Goal: Task Accomplishment & Management: Use online tool/utility

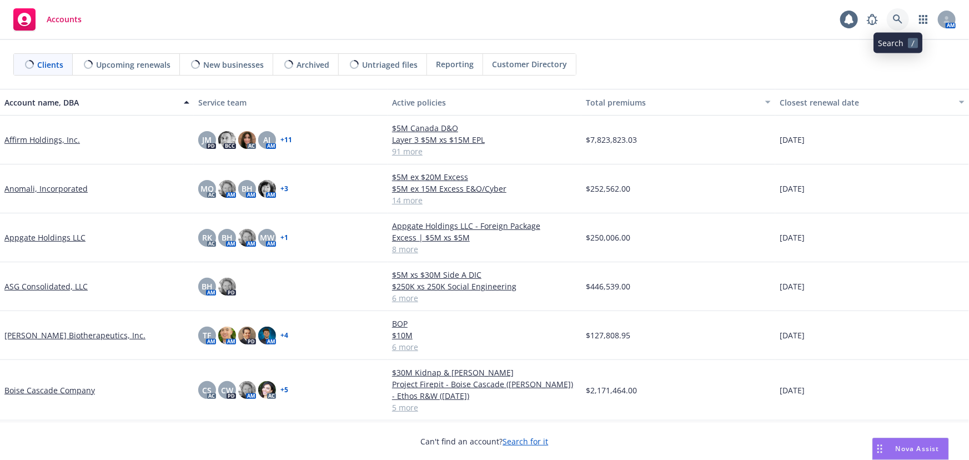
click at [900, 22] on icon at bounding box center [897, 18] width 9 height 9
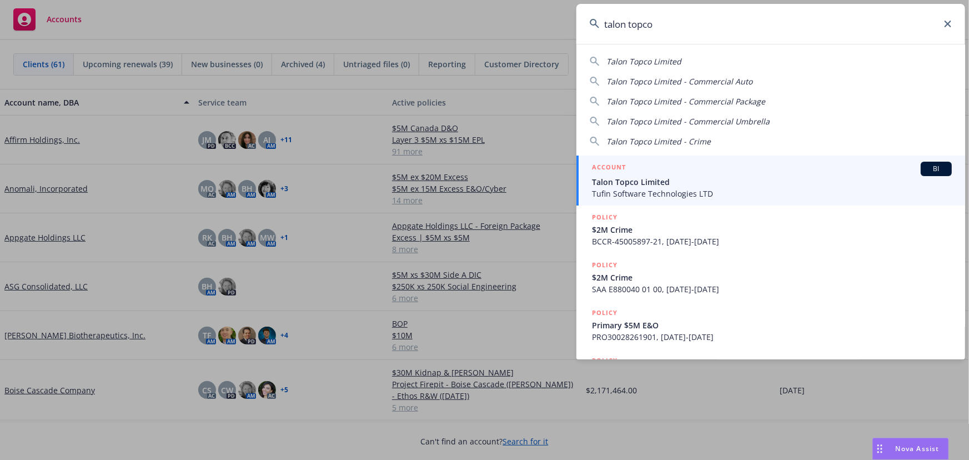
type input "talon topco"
click at [647, 179] on span "Talon Topco Limited" at bounding box center [772, 182] width 360 height 12
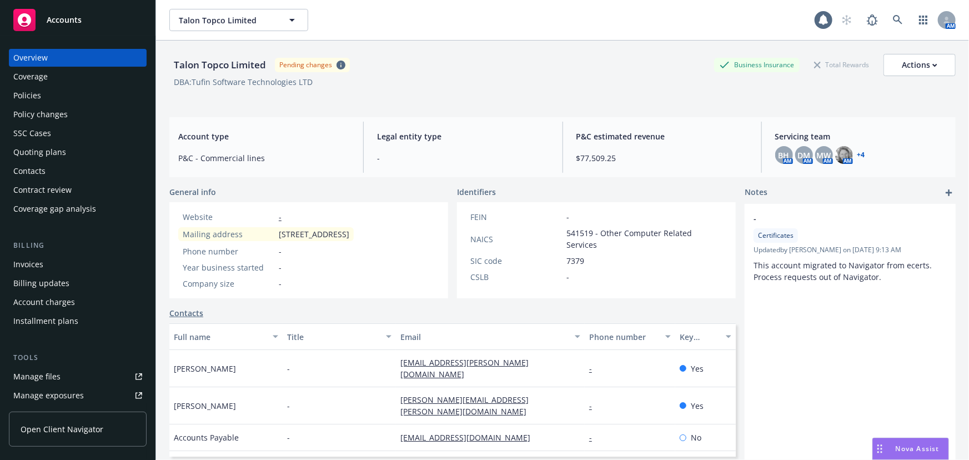
click at [78, 94] on div "Policies" at bounding box center [77, 96] width 129 height 18
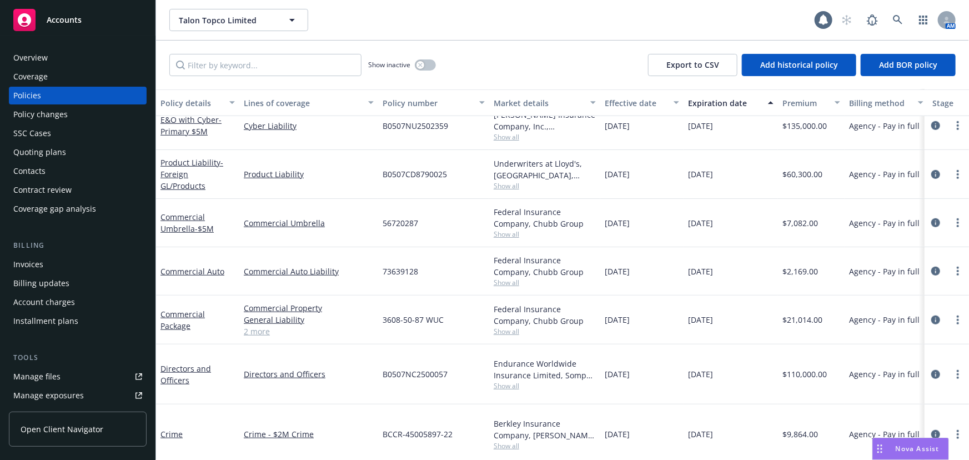
scroll to position [361, 0]
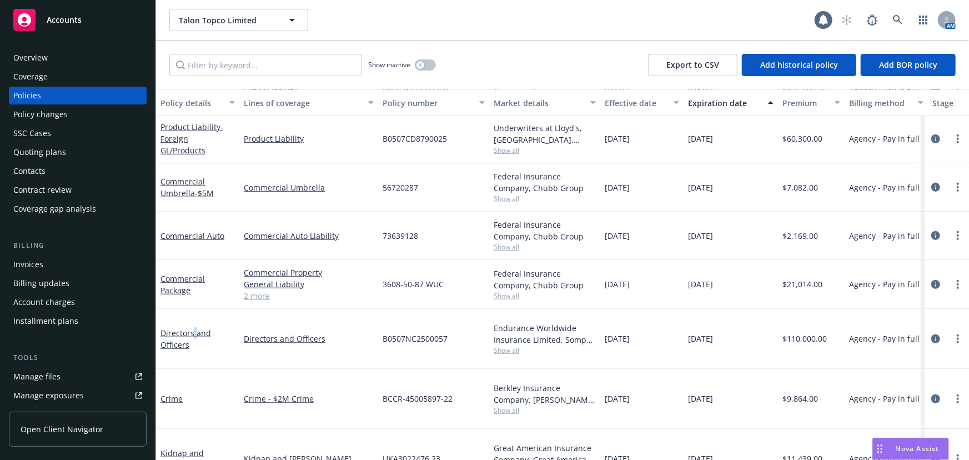
click at [194, 331] on div "Directors and Officers" at bounding box center [197, 338] width 74 height 23
click at [195, 328] on link "Directors and Officers" at bounding box center [185, 339] width 51 height 22
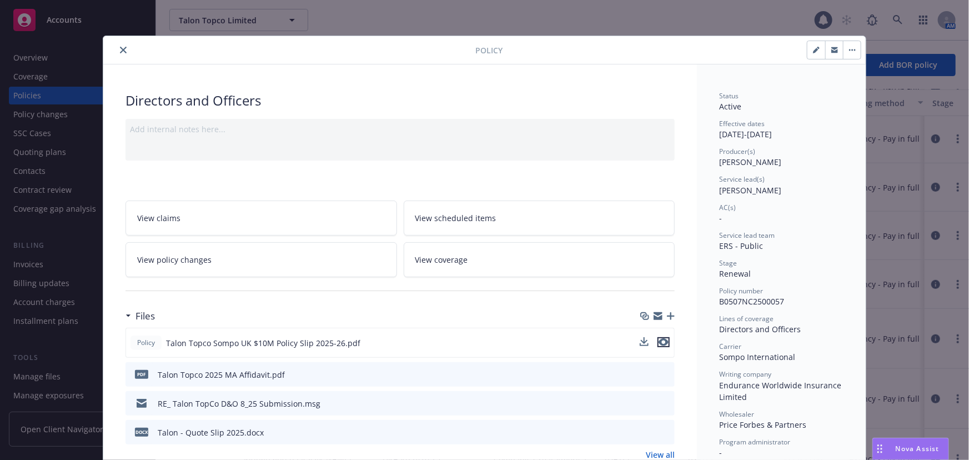
click at [663, 341] on icon "preview file" at bounding box center [663, 342] width 10 height 8
click at [120, 52] on icon "close" at bounding box center [123, 50] width 7 height 7
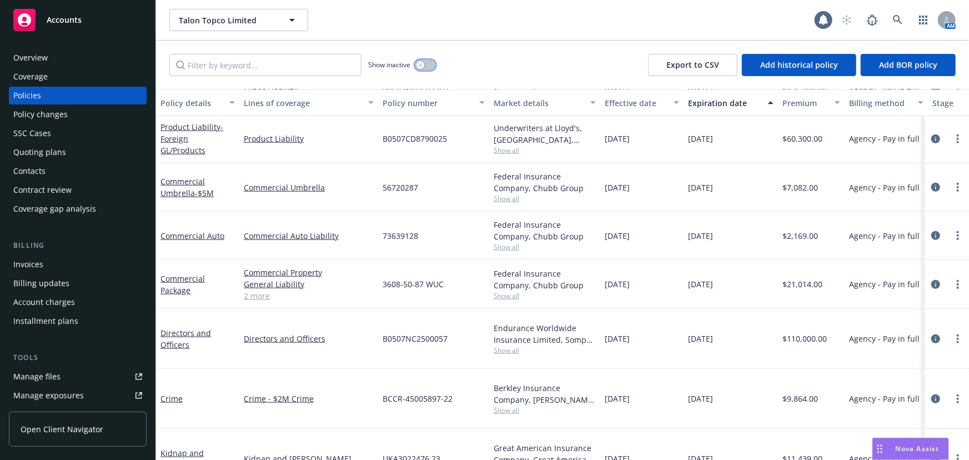
click at [419, 62] on div "button" at bounding box center [420, 65] width 8 height 8
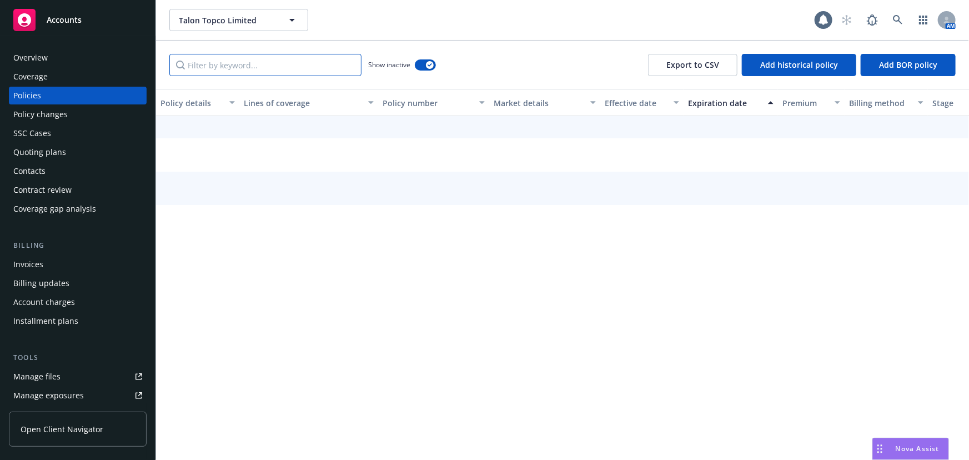
click at [311, 72] on input "Filter by keyword..." at bounding box center [265, 65] width 192 height 22
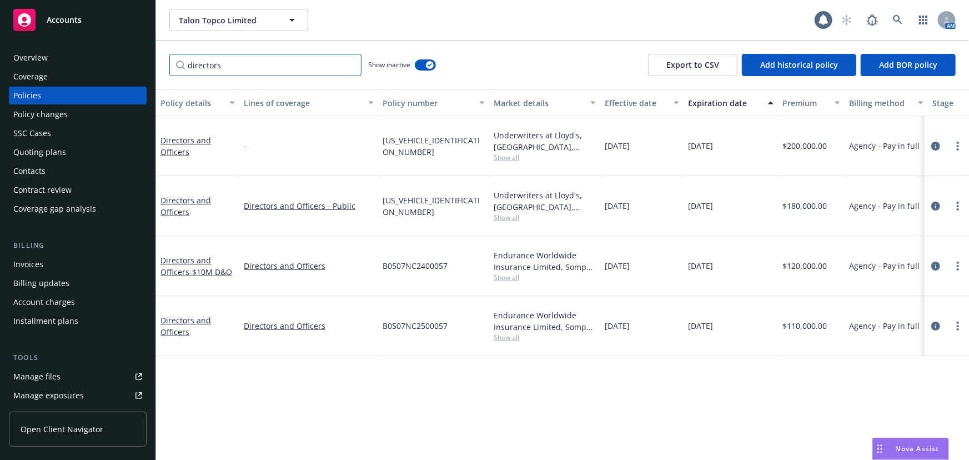
scroll to position [0, 0]
type input "directors"
click at [205, 266] on span "- $10M D&O" at bounding box center [210, 271] width 43 height 11
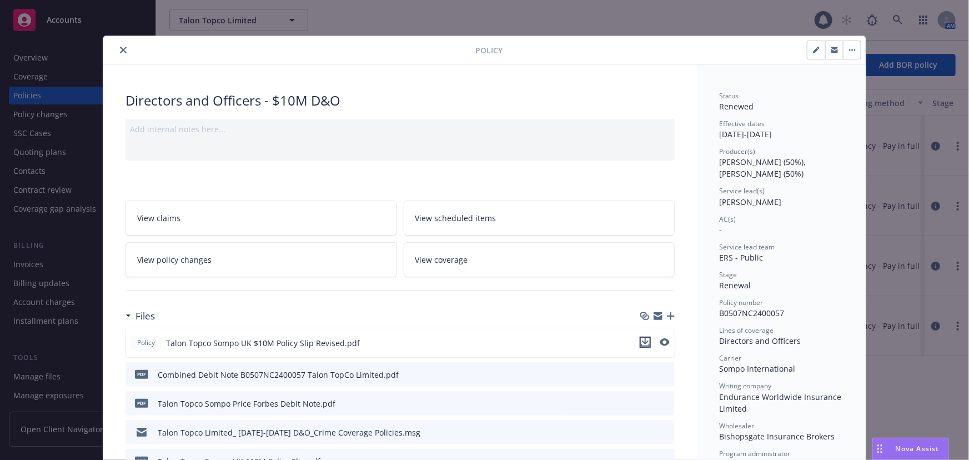
click at [644, 339] on icon "download file" at bounding box center [645, 342] width 9 height 9
click at [120, 43] on button "close" at bounding box center [123, 49] width 13 height 13
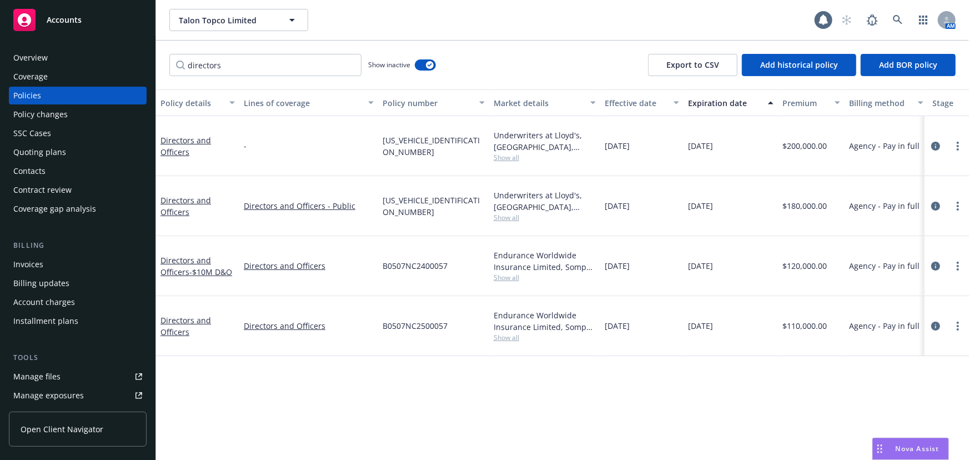
click at [38, 18] on div "Accounts" at bounding box center [77, 20] width 129 height 22
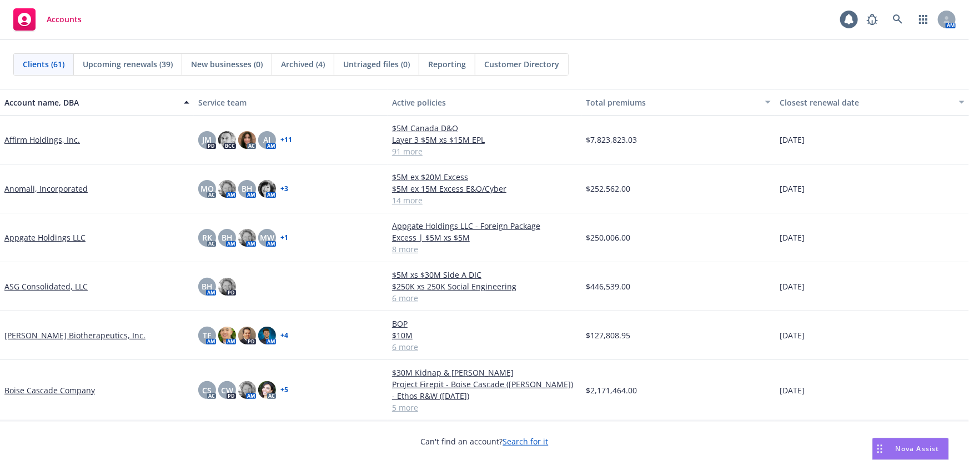
click at [461, 70] on div "Reporting" at bounding box center [447, 64] width 56 height 21
click at [900, 19] on icon at bounding box center [898, 19] width 10 height 10
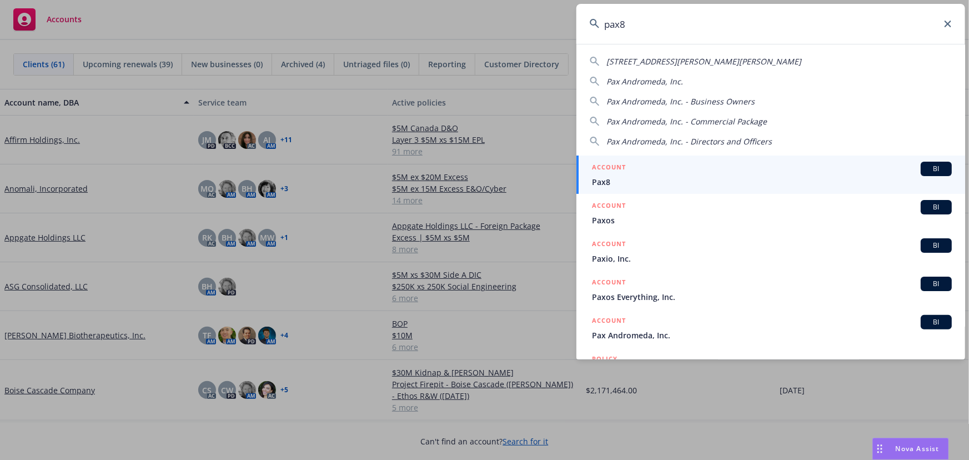
type input "pax8"
click at [647, 170] on div "ACCOUNT BI" at bounding box center [772, 169] width 360 height 14
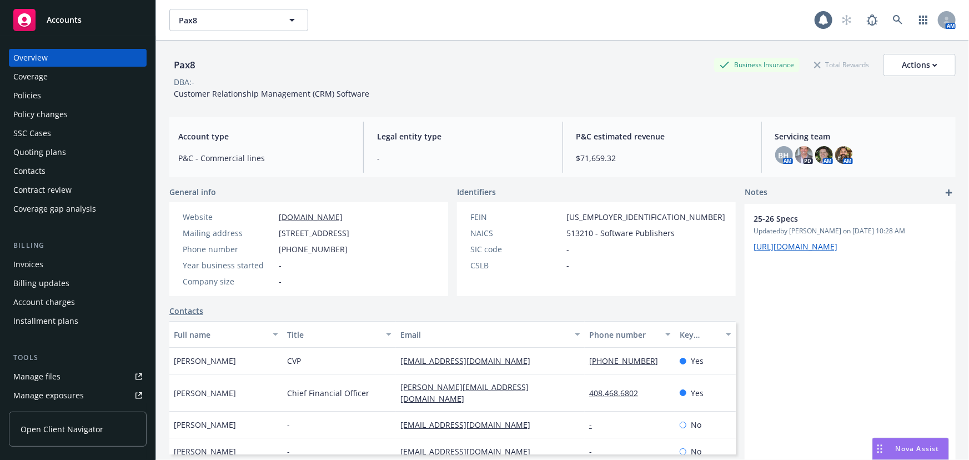
click at [65, 102] on div "Policies" at bounding box center [77, 96] width 129 height 18
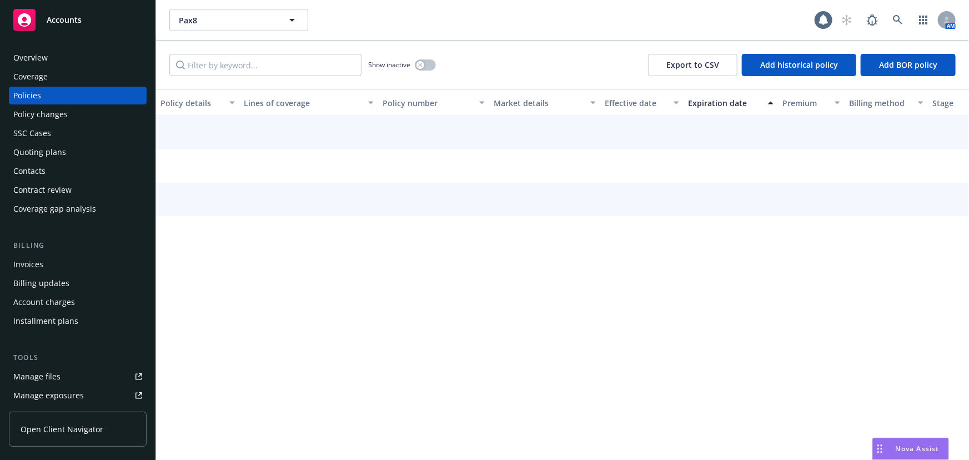
click at [61, 147] on div "Quoting plans" at bounding box center [39, 152] width 53 height 18
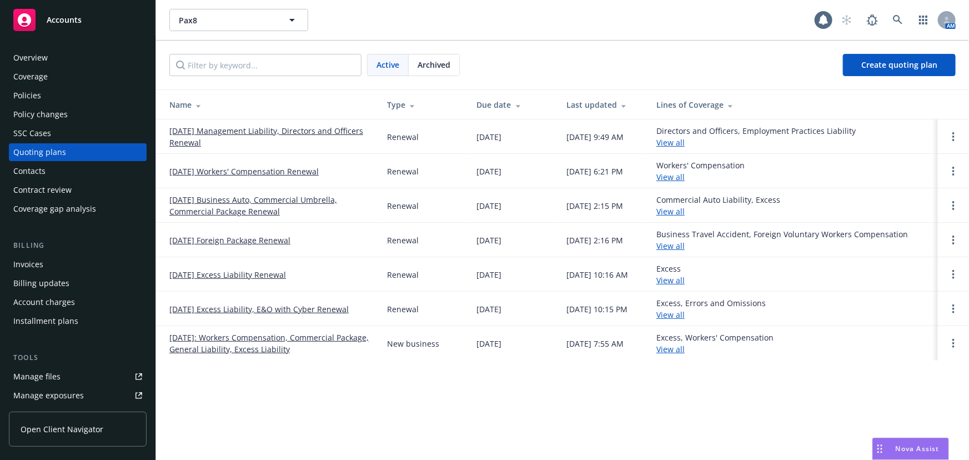
click at [284, 125] on link "10/06/25 Management Liability, Directors and Officers Renewal" at bounding box center [269, 136] width 200 height 23
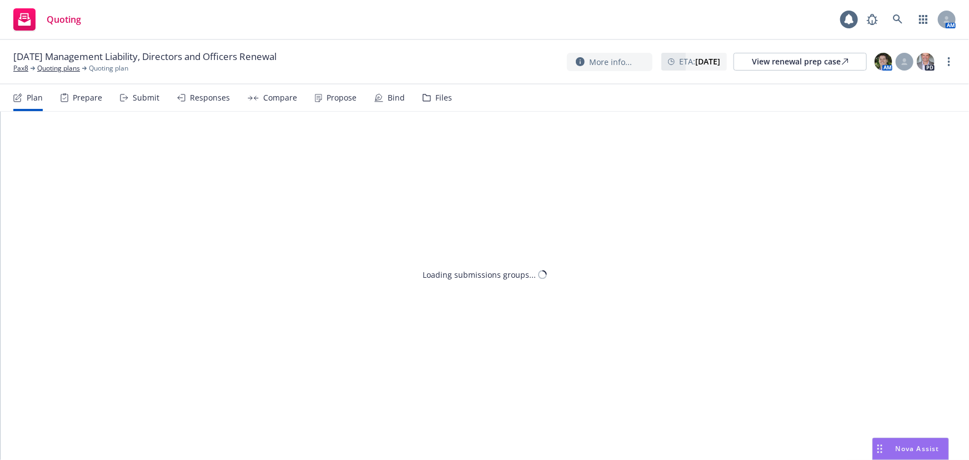
click at [426, 100] on icon at bounding box center [426, 97] width 7 height 7
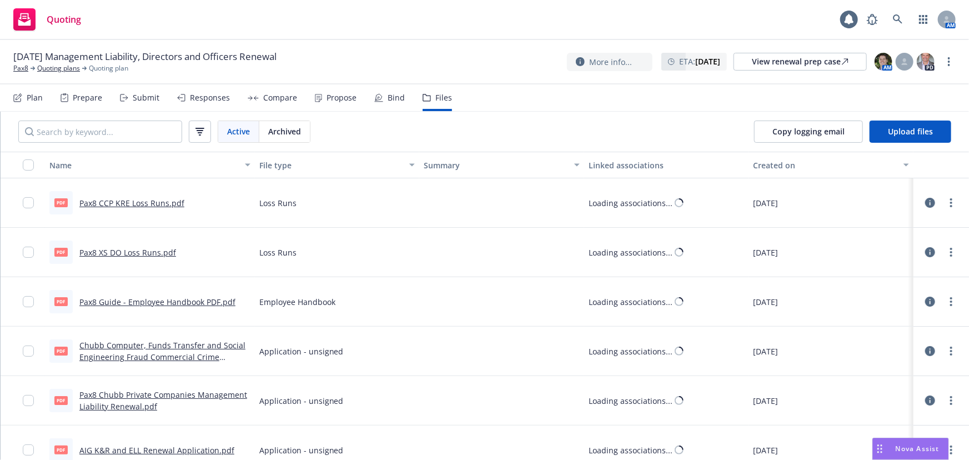
click at [441, 103] on div "Files" at bounding box center [436, 97] width 29 height 27
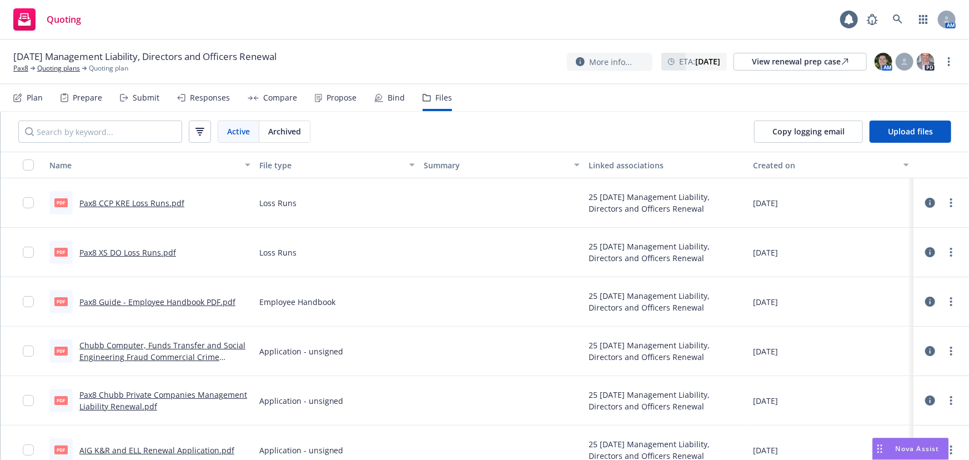
click at [122, 253] on link "Pax8 XS DO Loss Runs.pdf" at bounding box center [127, 252] width 97 height 11
click at [922, 135] on span "Upload files" at bounding box center [910, 131] width 45 height 11
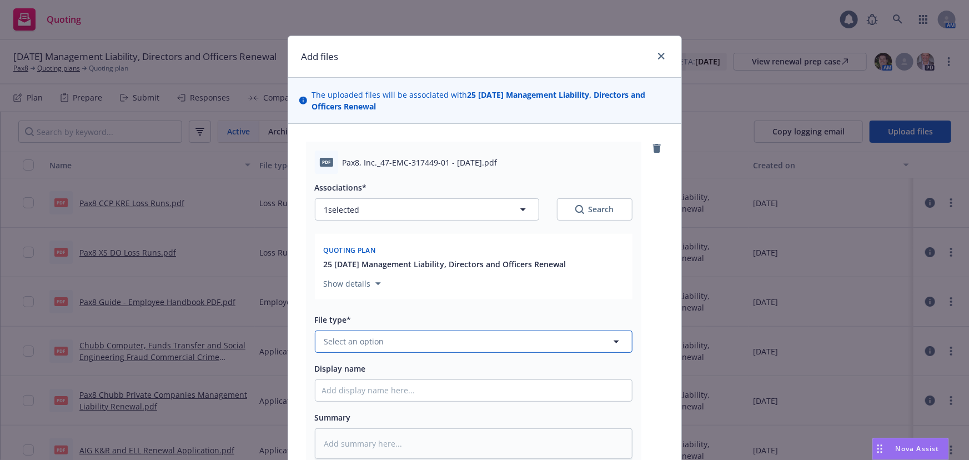
click at [348, 343] on span "Select an option" at bounding box center [354, 341] width 60 height 12
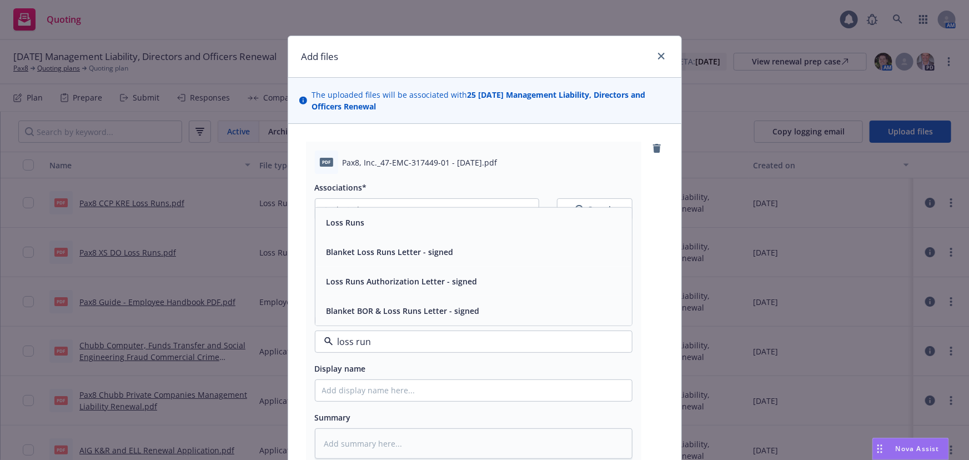
type input "loss runs"
click at [386, 233] on div "Loss Runs" at bounding box center [473, 222] width 316 height 29
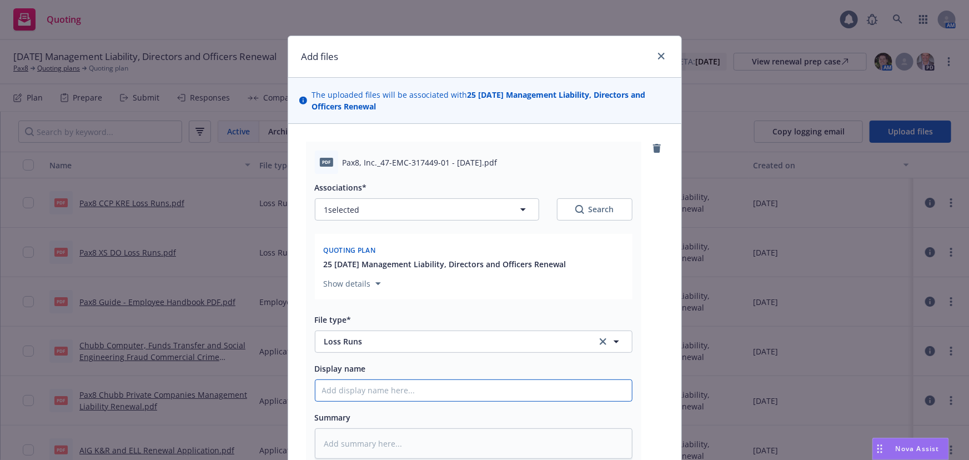
click at [346, 385] on input "Display name" at bounding box center [473, 390] width 316 height 21
type textarea "x"
type input "P"
type textarea "x"
type input "PA"
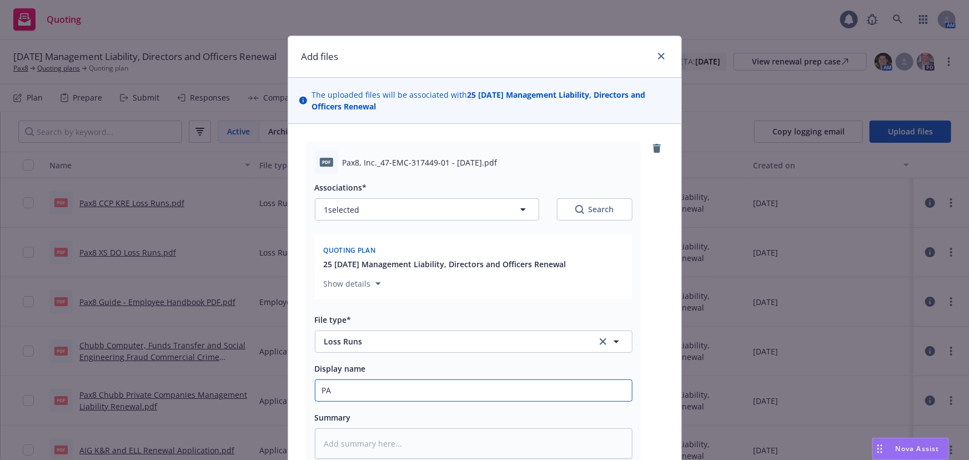
type textarea "x"
type input "PA="
type textarea "x"
type input "PA=a"
type textarea "x"
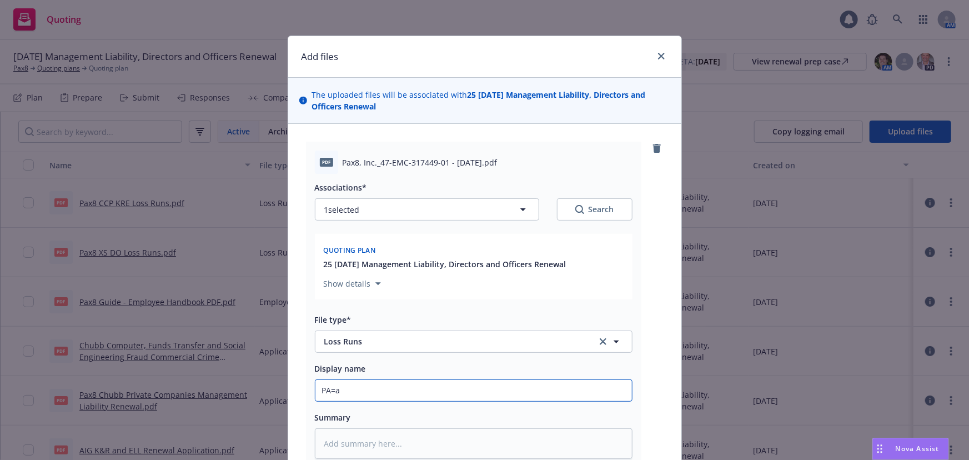
type input "PA="
type textarea "x"
type input "PA"
type textarea "x"
type input "P"
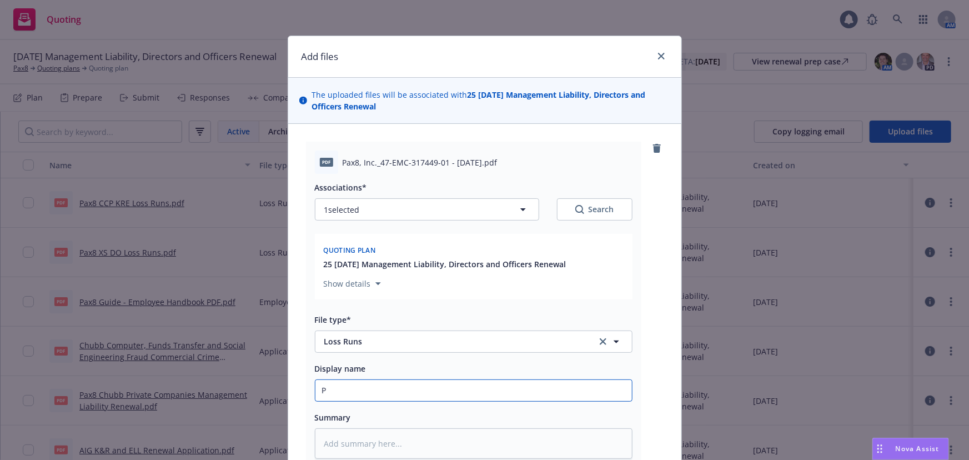
type textarea "x"
type input "Pa"
type textarea "x"
type input "Pax"
type textarea "x"
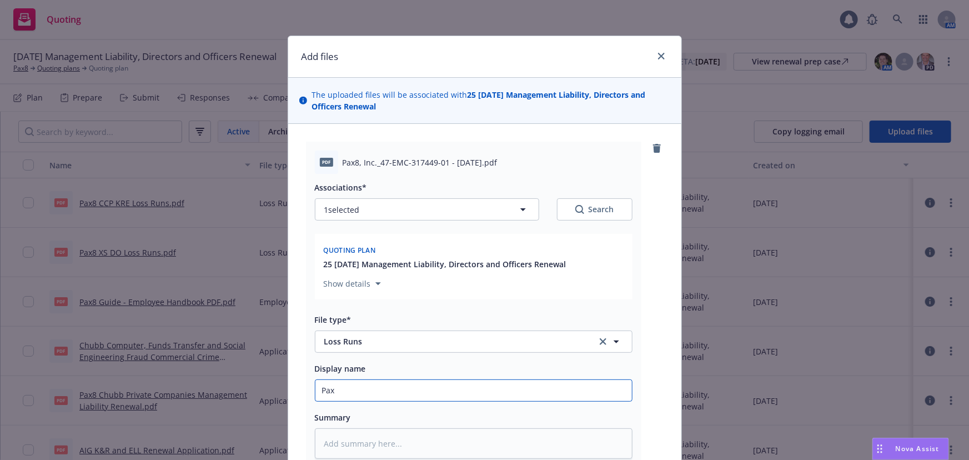
type input "Pax8"
type textarea "x"
type input "Pax8"
type textarea "x"
type input "Pax8 E"
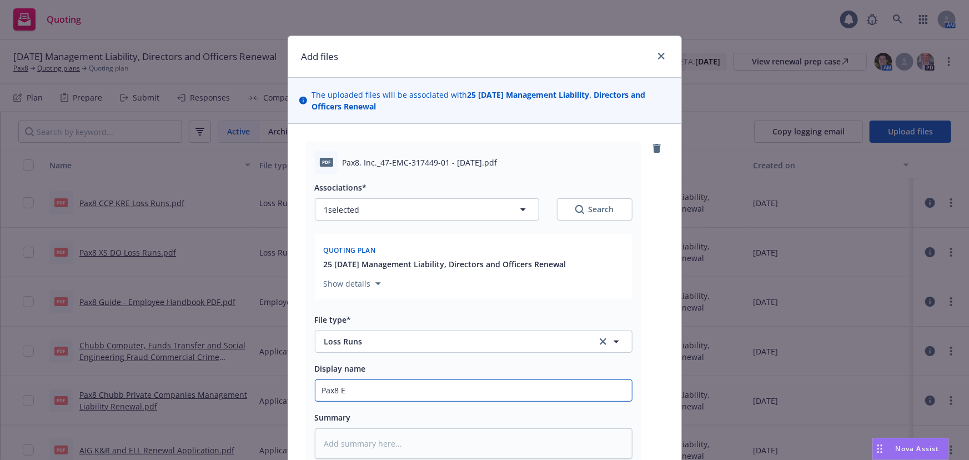
type textarea "x"
type input "Pax8"
type textarea "x"
type input "Pax8 X"
type textarea "x"
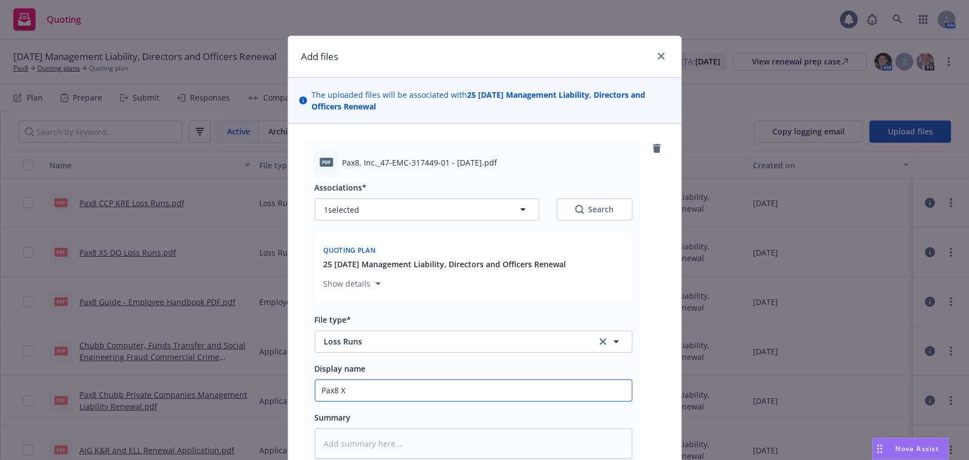
type input "Pax8 XS"
type textarea "x"
type input "Pax8 XS"
type textarea "x"
type input "Pax8 XS D"
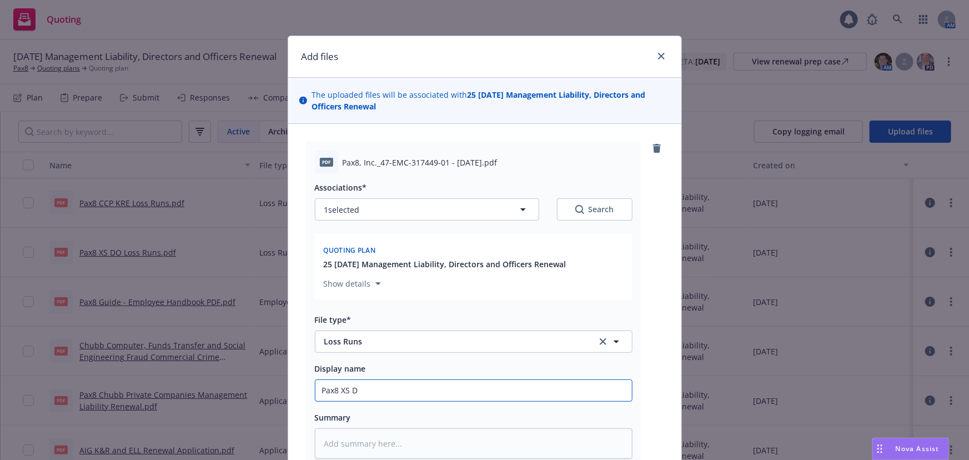
type textarea "x"
type input "Pax8 XS DO"
type textarea "x"
type input "Pax8 XS DO"
type textarea "x"
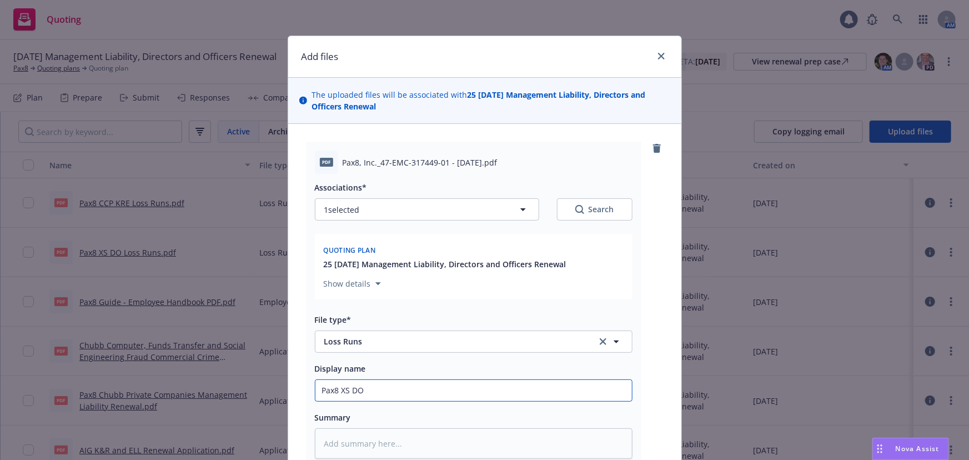
type input "Pax8 XS DO L"
type textarea "x"
type input "Pax8 XS DO Lo"
type textarea "x"
type input "Pax8 XS DO Los"
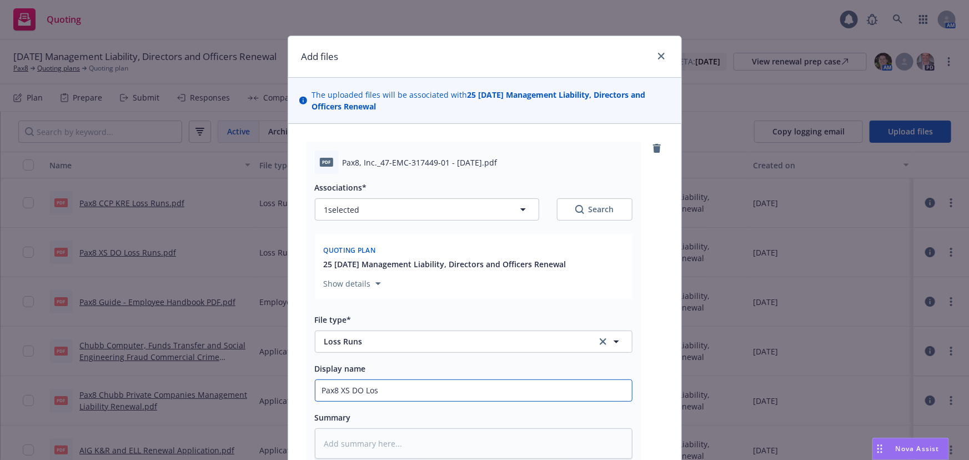
type textarea "x"
type input "Pax8 XS DO Loss"
type textarea "x"
type input "Pax8 XS DO Loss R"
type textarea "x"
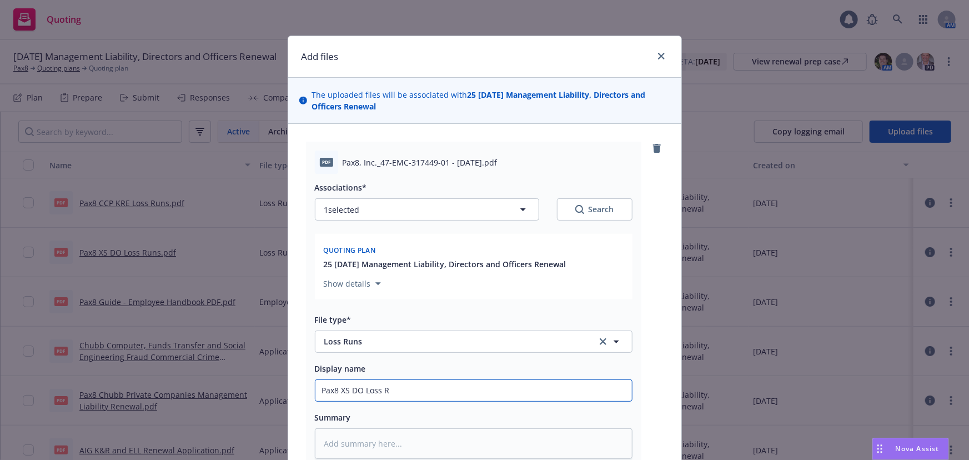
type input "Pax8 XS DO Loss Ru"
type textarea "x"
type input "Pax8 XS DO Loss Run"
type textarea "x"
type input "Pax8 XS DO Loss Runs"
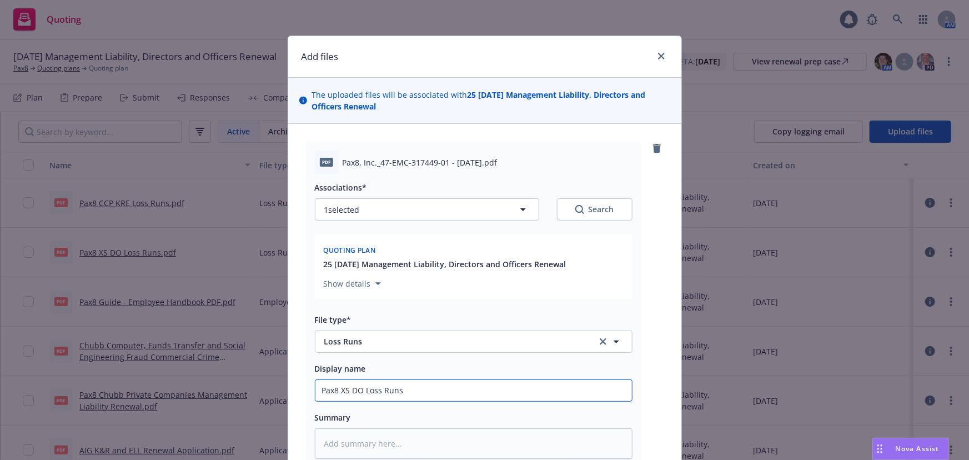
type textarea "x"
type input "Pax8 XS DO Loss Runs"
type textarea "x"
type input "Pax8 XS DO Loss Runs B"
type textarea "x"
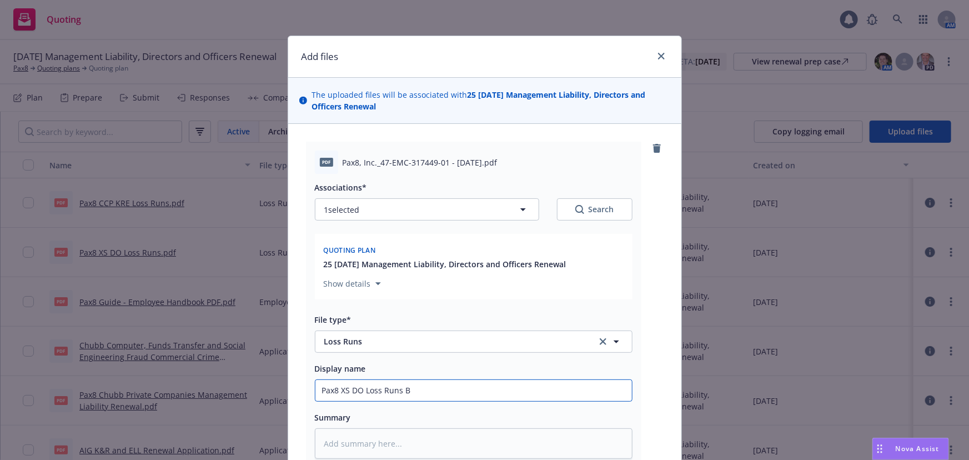
type input "Pax8 XS DO Loss Runs Be"
type textarea "x"
type input "Pax8 XS DO Loss Runs Ber"
type textarea "x"
type input "Pax8 XS DO Loss Runs Berk"
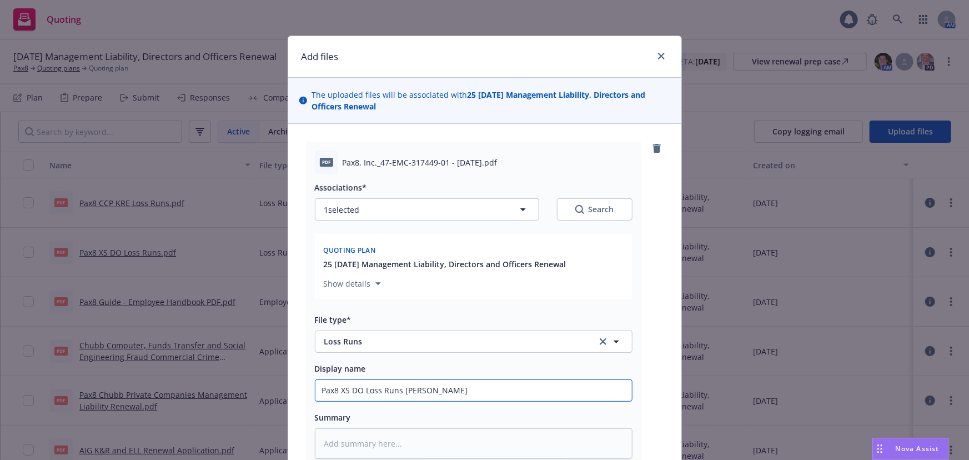
type textarea "x"
type input "Pax8 XS DO Loss Runs Berks"
type textarea "x"
type input "Pax8 XS DO Loss Runs Berkshi"
type textarea "x"
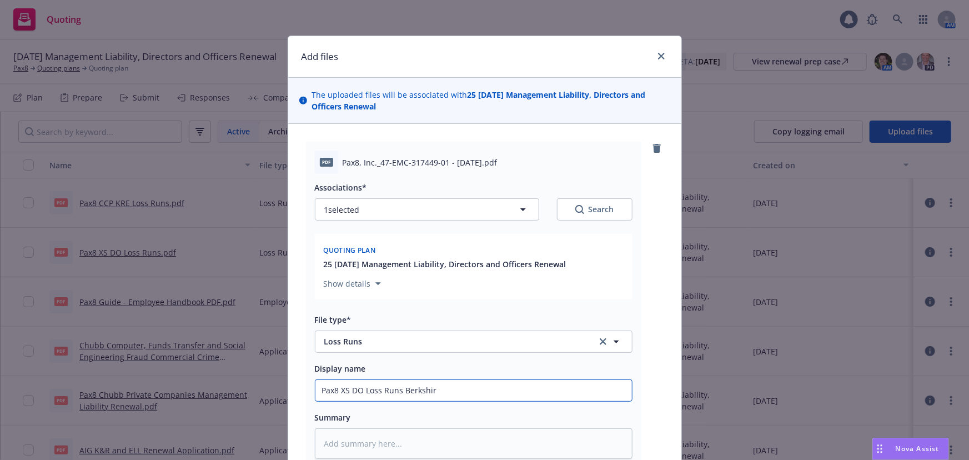
type input "Pax8 XS DO Loss Runs Berkshire"
type textarea "x"
type input "Pax8 XS DO Loss Runs Berkshire"
type textarea "x"
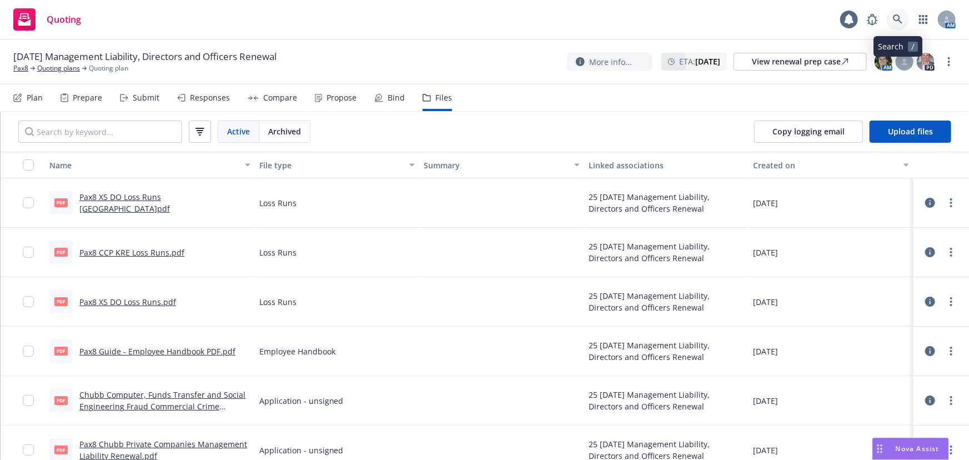
click at [898, 21] on icon at bounding box center [897, 18] width 9 height 9
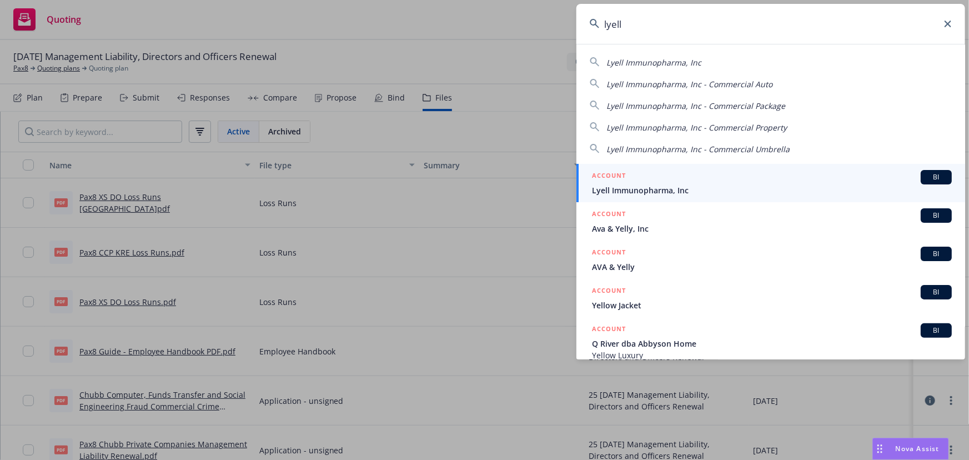
type input "lyell"
click at [736, 180] on div "ACCOUNT BI" at bounding box center [772, 177] width 360 height 14
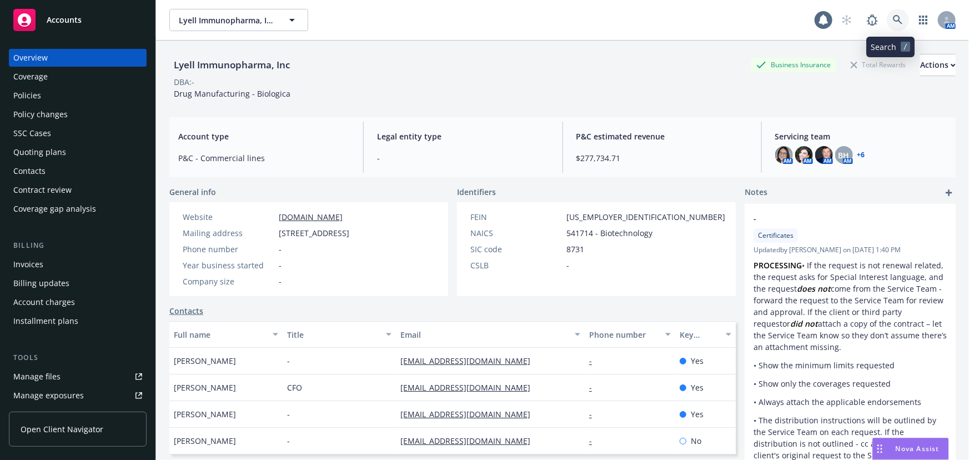
click at [893, 23] on icon at bounding box center [898, 20] width 10 height 10
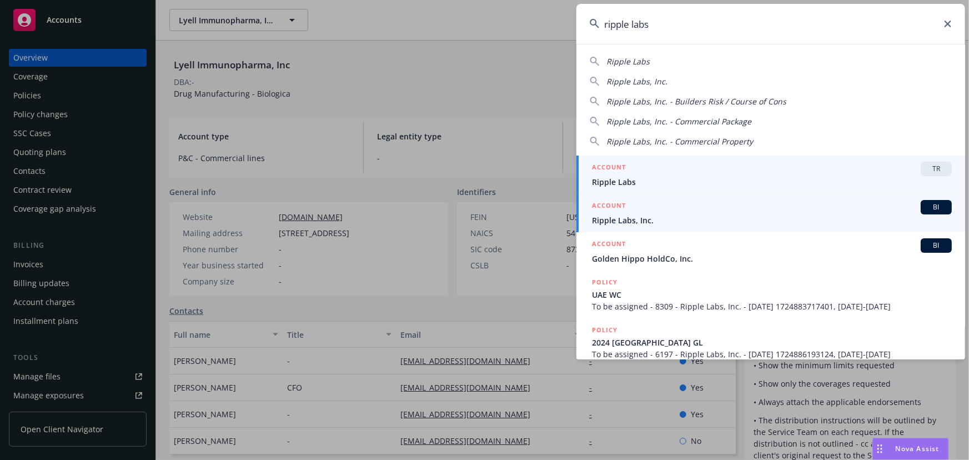
type input "ripple labs"
click at [697, 217] on span "Ripple Labs, Inc." at bounding box center [772, 220] width 360 height 12
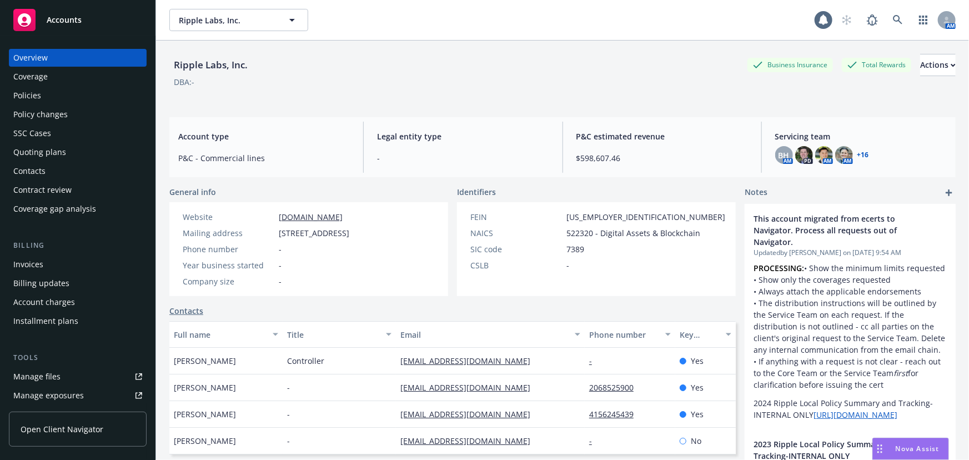
click at [91, 154] on div "Quoting plans" at bounding box center [77, 152] width 129 height 18
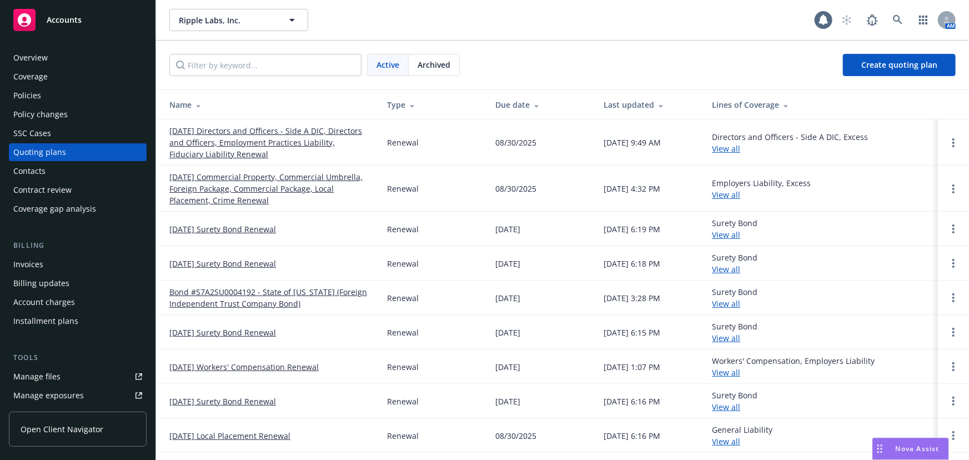
click at [269, 140] on link "08/31/25 Directors and Officers - Side A DIC, Directors and Officers, Employmen…" at bounding box center [269, 142] width 200 height 35
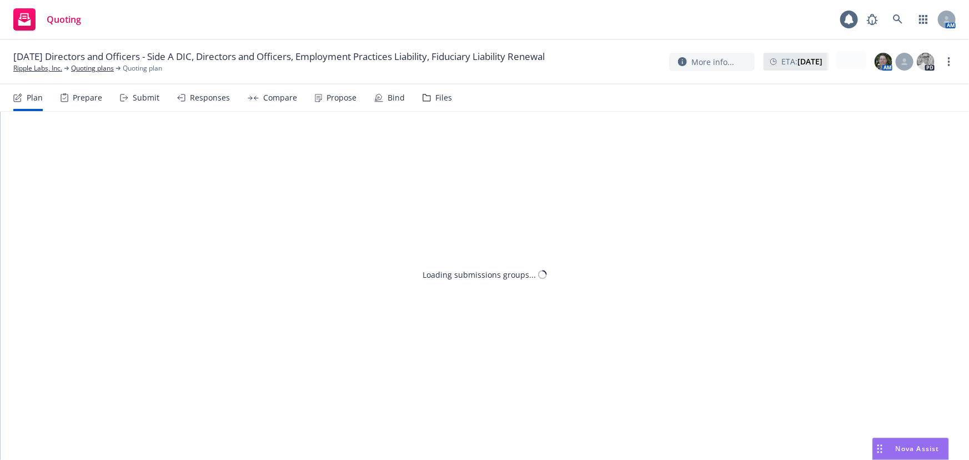
click at [438, 101] on div "Files" at bounding box center [443, 97] width 17 height 9
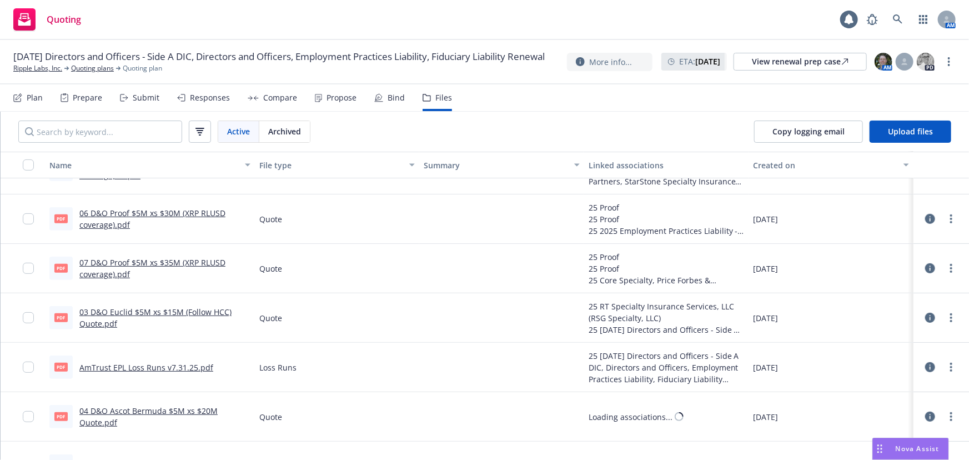
scroll to position [252, 0]
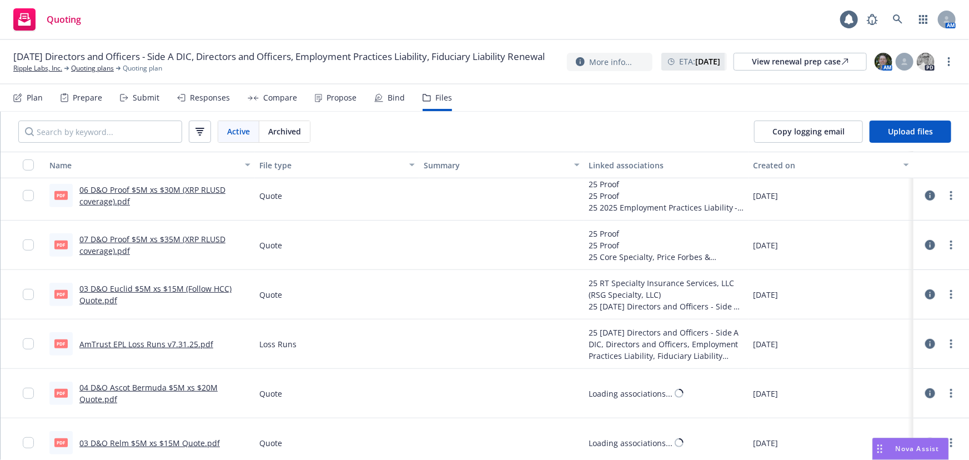
click at [180, 342] on link "AmTrust EPL Loss Runs v7.31.25.pdf" at bounding box center [146, 344] width 134 height 11
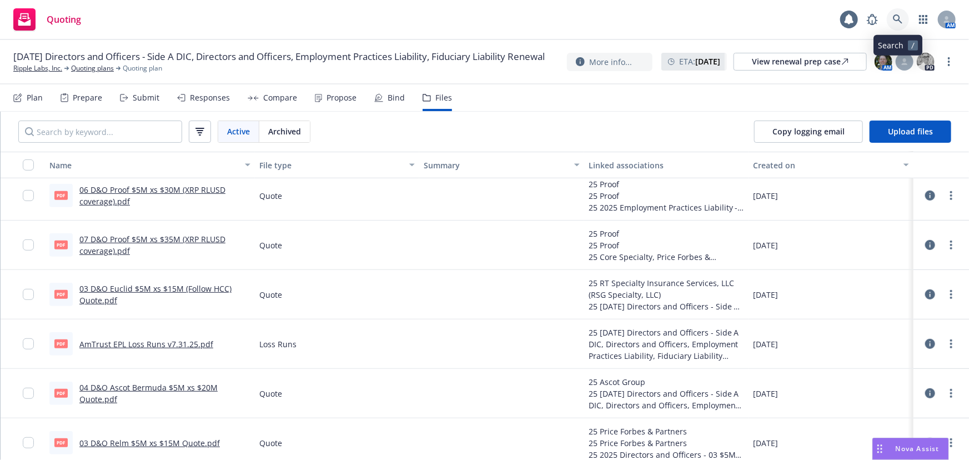
click at [899, 14] on icon at bounding box center [898, 19] width 10 height 10
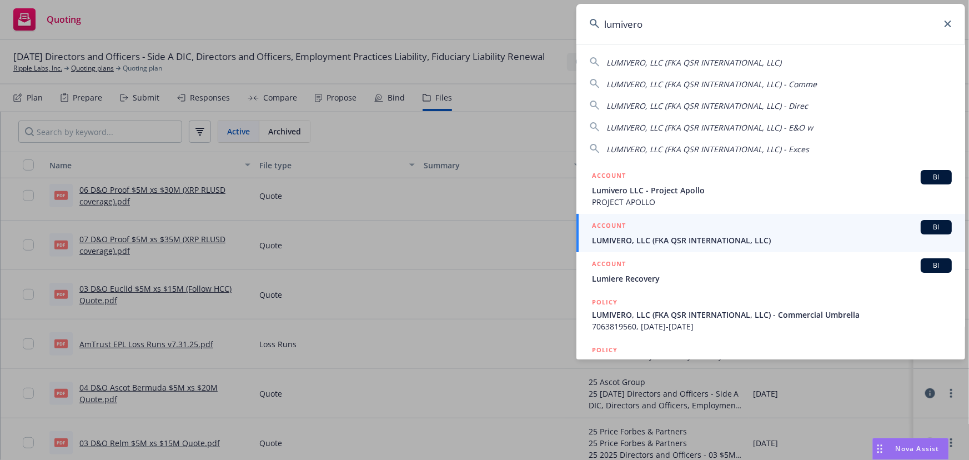
type input "lumivero"
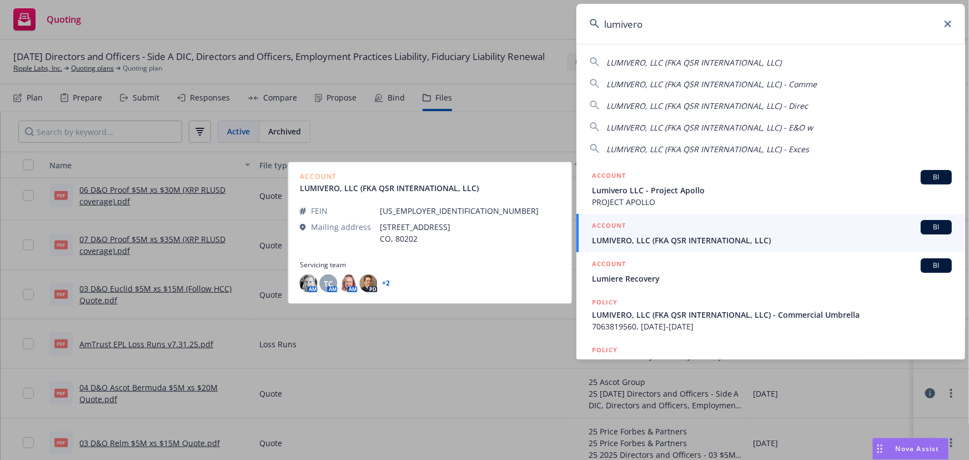
click at [745, 233] on div "ACCOUNT BI" at bounding box center [772, 227] width 360 height 14
